Goal: Information Seeking & Learning: Get advice/opinions

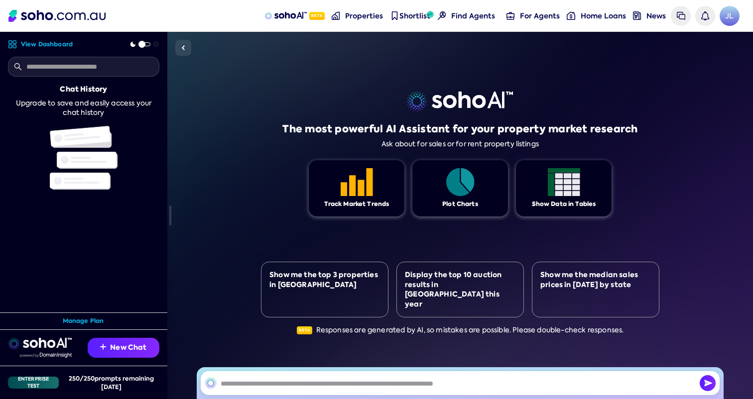
click at [199, 196] on div "The most powerful AI Assistant for your property market research Ask about for …" at bounding box center [460, 216] width 586 height 368
click at [245, 135] on div "The most powerful AI Assistant for your property market research Ask about for …" at bounding box center [460, 216] width 586 height 368
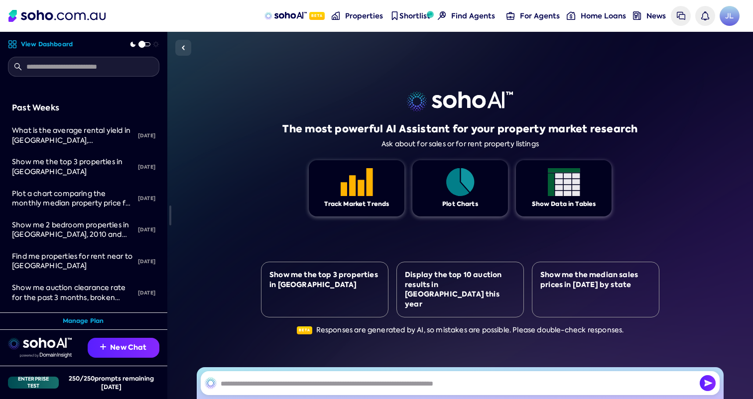
scroll to position [199, 0]
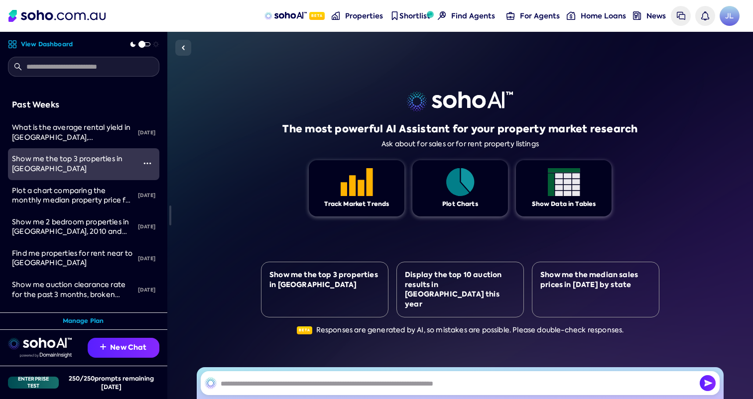
click at [113, 168] on div "Show me the top 3 properties in [GEOGRAPHIC_DATA]" at bounding box center [74, 163] width 124 height 19
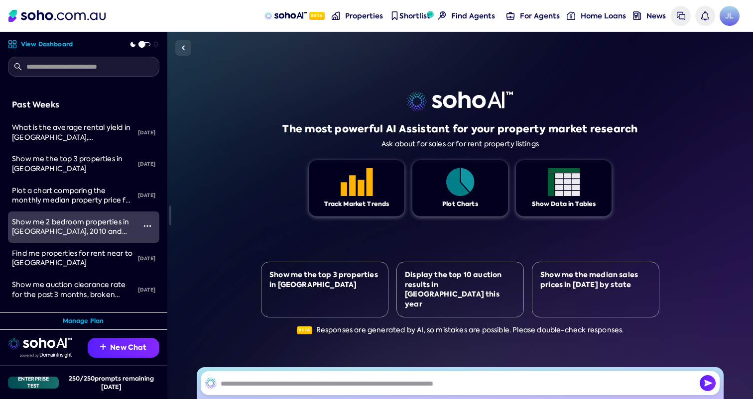
click at [93, 217] on link "Show me 2 bedroom properties in Surry Hills, 2010 and Paddington, 2000 between …" at bounding box center [71, 227] width 127 height 31
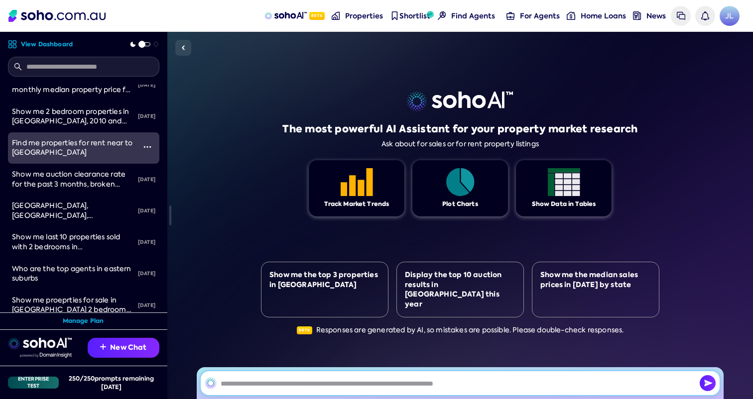
scroll to position [315, 0]
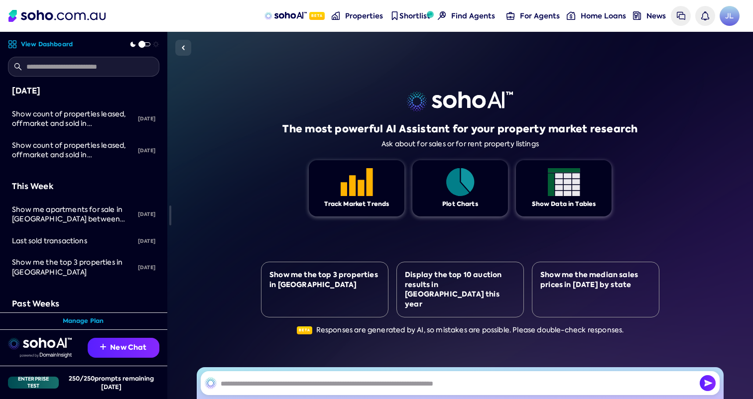
click at [60, 46] on link "View Dashboard" at bounding box center [40, 44] width 65 height 9
